Goal: Check status: Check status

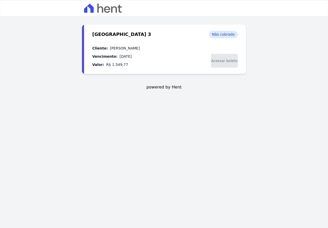
click at [226, 60] on span "Acessar boleto" at bounding box center [224, 61] width 27 height 14
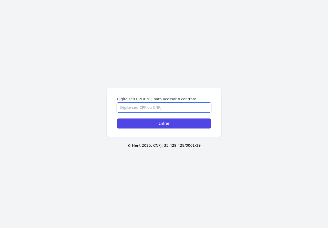
click at [148, 107] on input "Digite seu CPF/CNPJ para acessar o contrato" at bounding box center [164, 107] width 94 height 10
type input "13020207738"
click at [117, 118] on input "Entrar" at bounding box center [164, 123] width 94 height 10
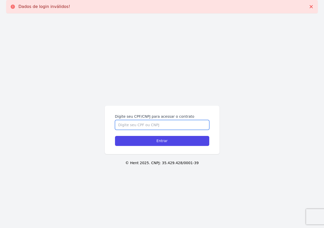
click at [135, 124] on input "Digite seu CPF/CNPJ para acessar o contrato" at bounding box center [162, 125] width 94 height 10
type input "13020207738"
click at [115, 136] on input "Entrar" at bounding box center [162, 141] width 94 height 10
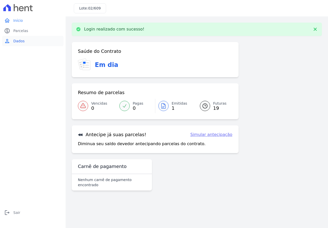
click at [22, 38] on link "person Dados" at bounding box center [32, 41] width 61 height 10
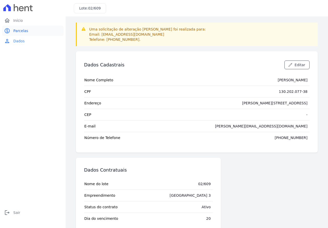
click at [19, 29] on span "Parcelas" at bounding box center [20, 30] width 15 height 5
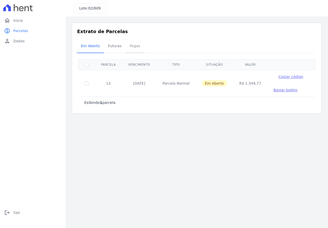
click at [130, 46] on span "Pagas" at bounding box center [134, 46] width 17 height 10
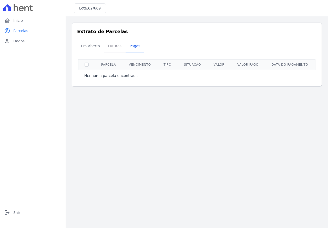
click at [116, 45] on span "Futuras" at bounding box center [114, 46] width 19 height 10
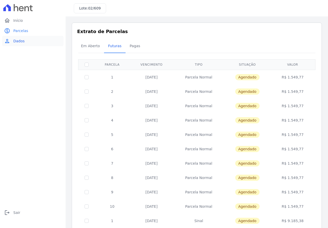
click at [23, 42] on span "Dados" at bounding box center [18, 40] width 11 height 5
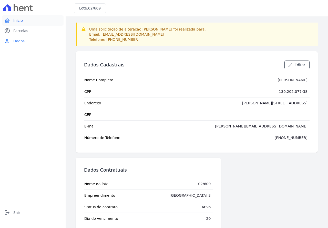
click at [17, 20] on span "Início" at bounding box center [17, 20] width 9 height 5
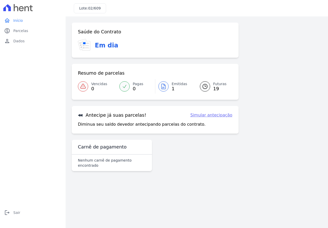
click at [206, 87] on icon at bounding box center [205, 86] width 6 height 6
